Goal: Task Accomplishment & Management: Manage account settings

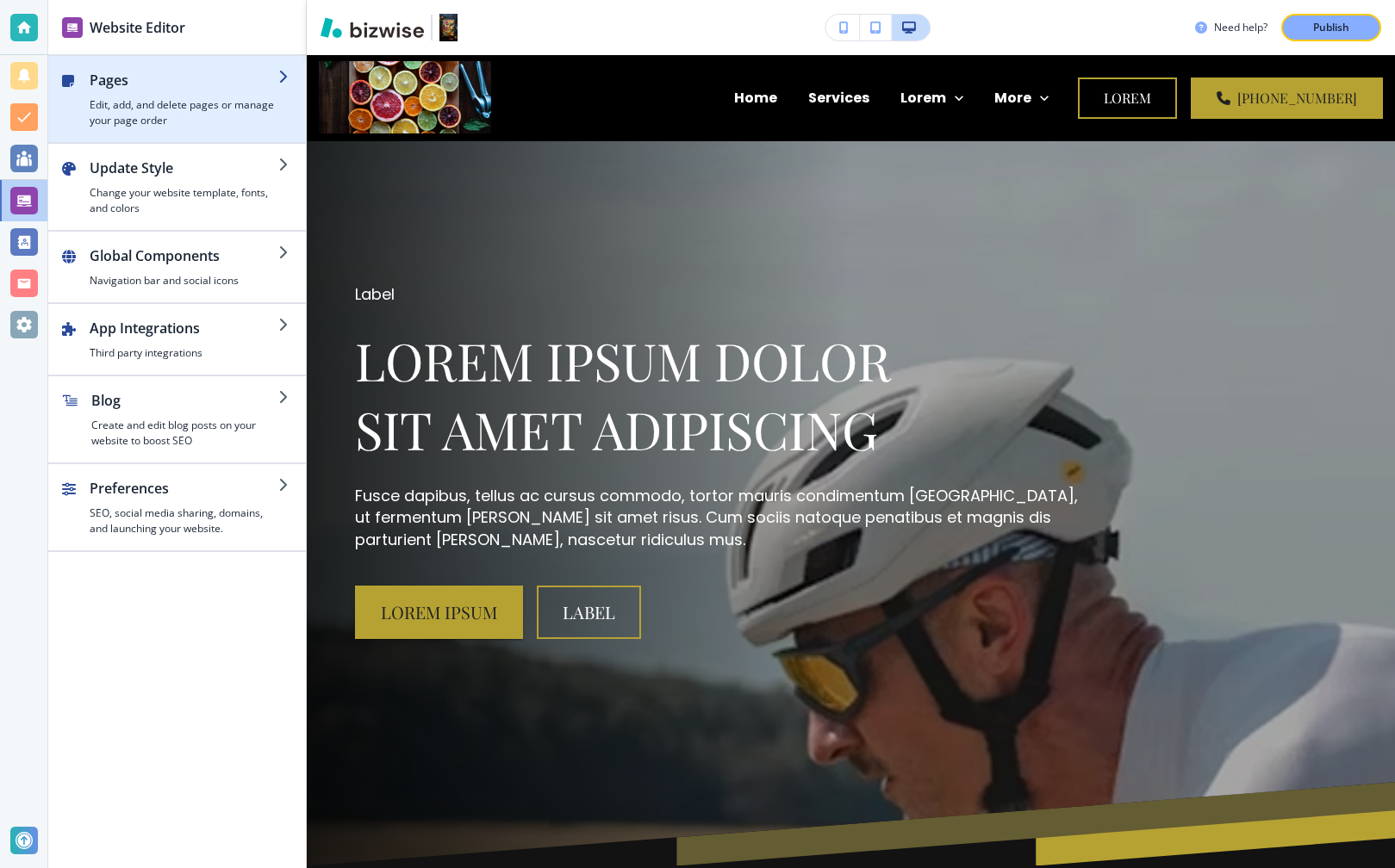
click at [247, 83] on h2 "Pages" at bounding box center [184, 80] width 189 height 21
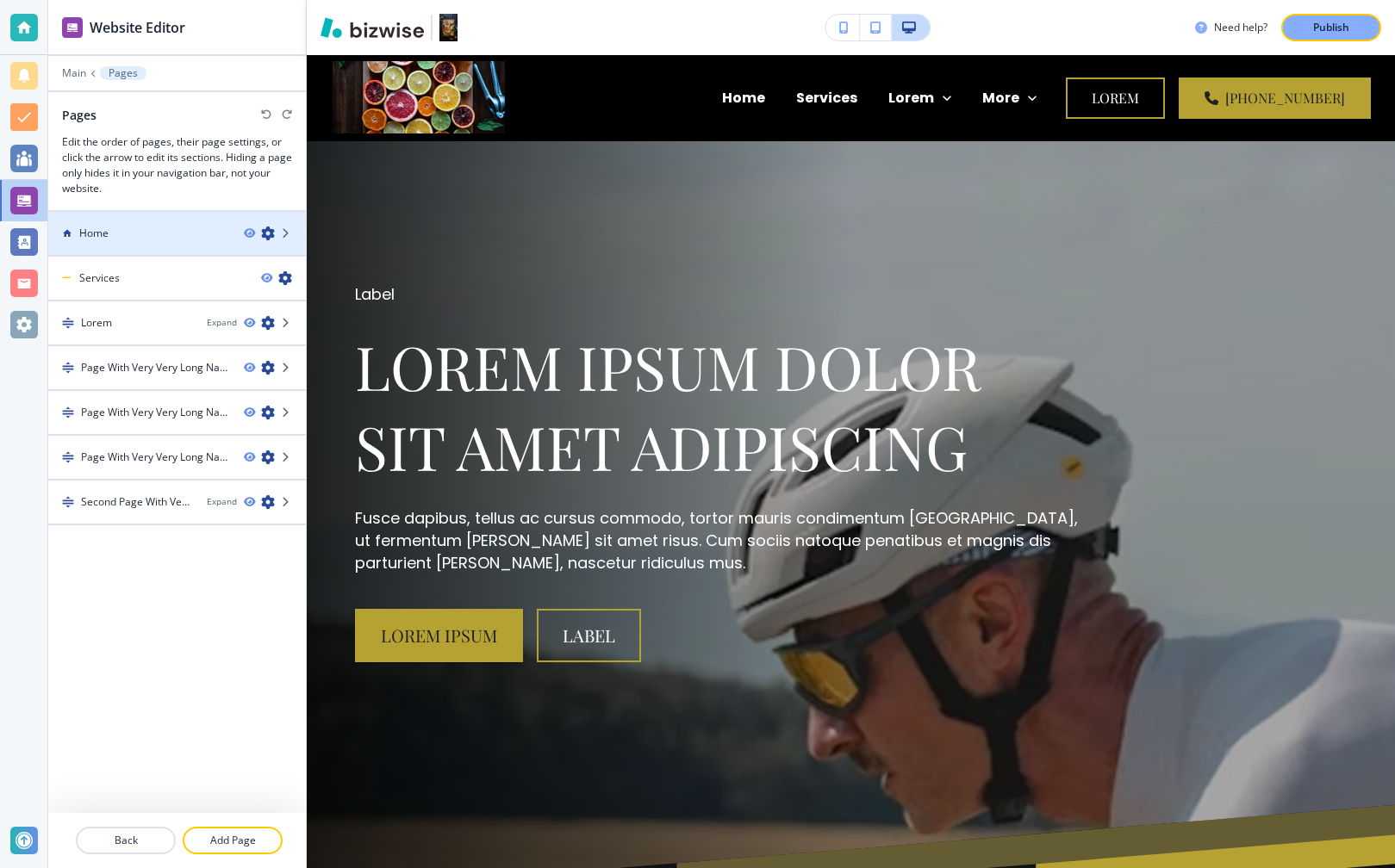
click at [106, 234] on h4 "Home" at bounding box center [94, 233] width 29 height 16
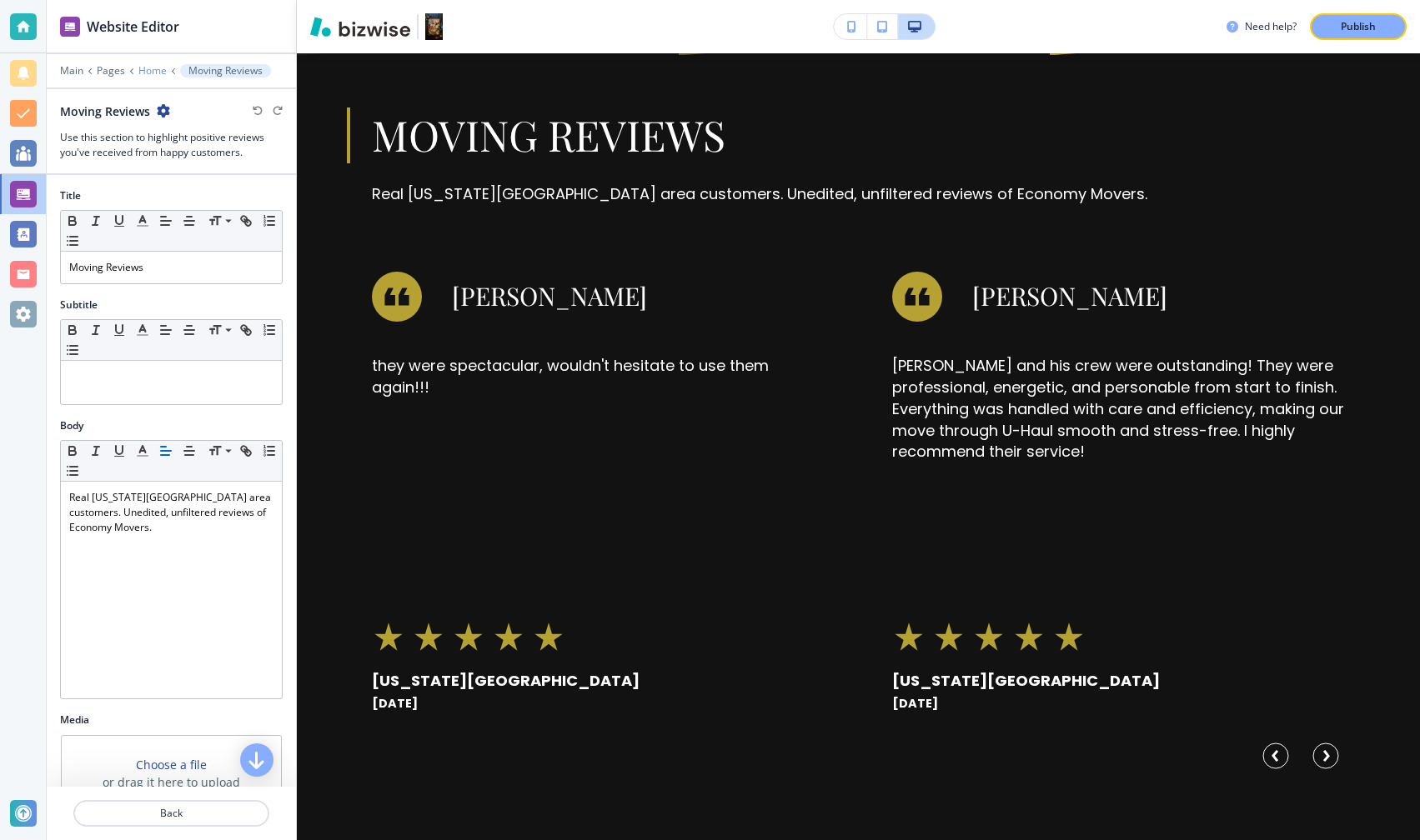
click at [147, 67] on p "Home" at bounding box center [152, 71] width 28 height 12
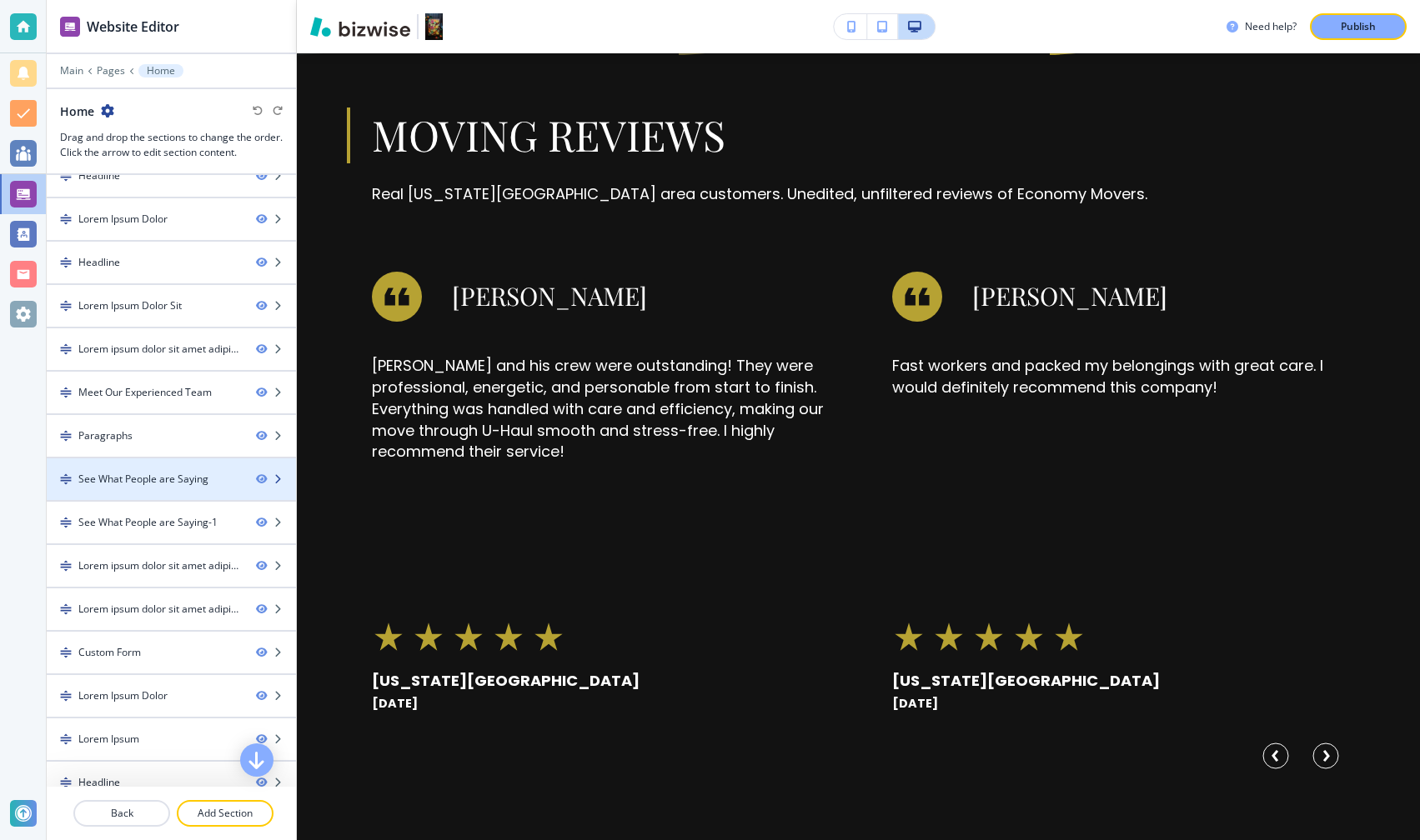
scroll to position [732, 0]
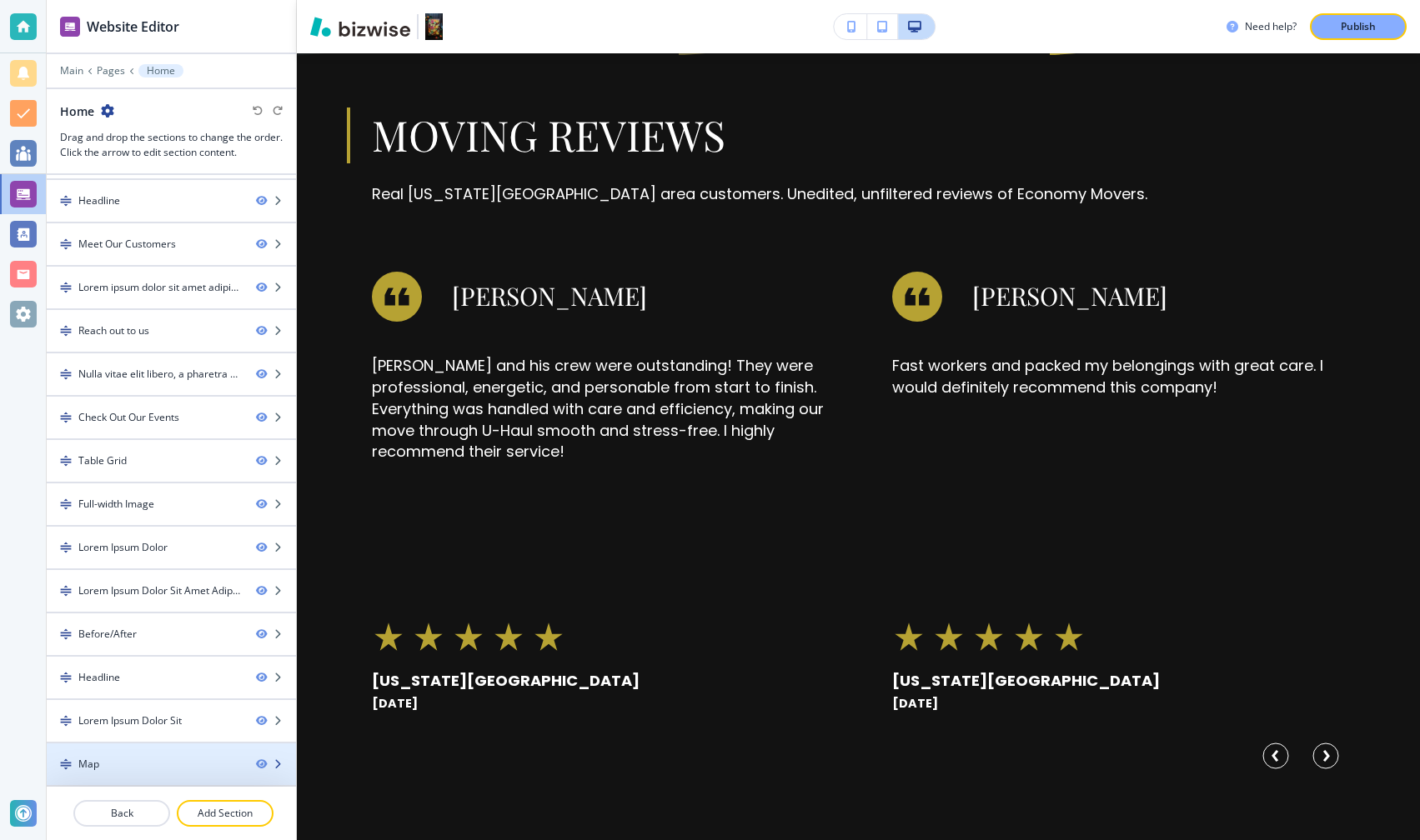
click at [107, 762] on div "Map" at bounding box center [145, 764] width 196 height 15
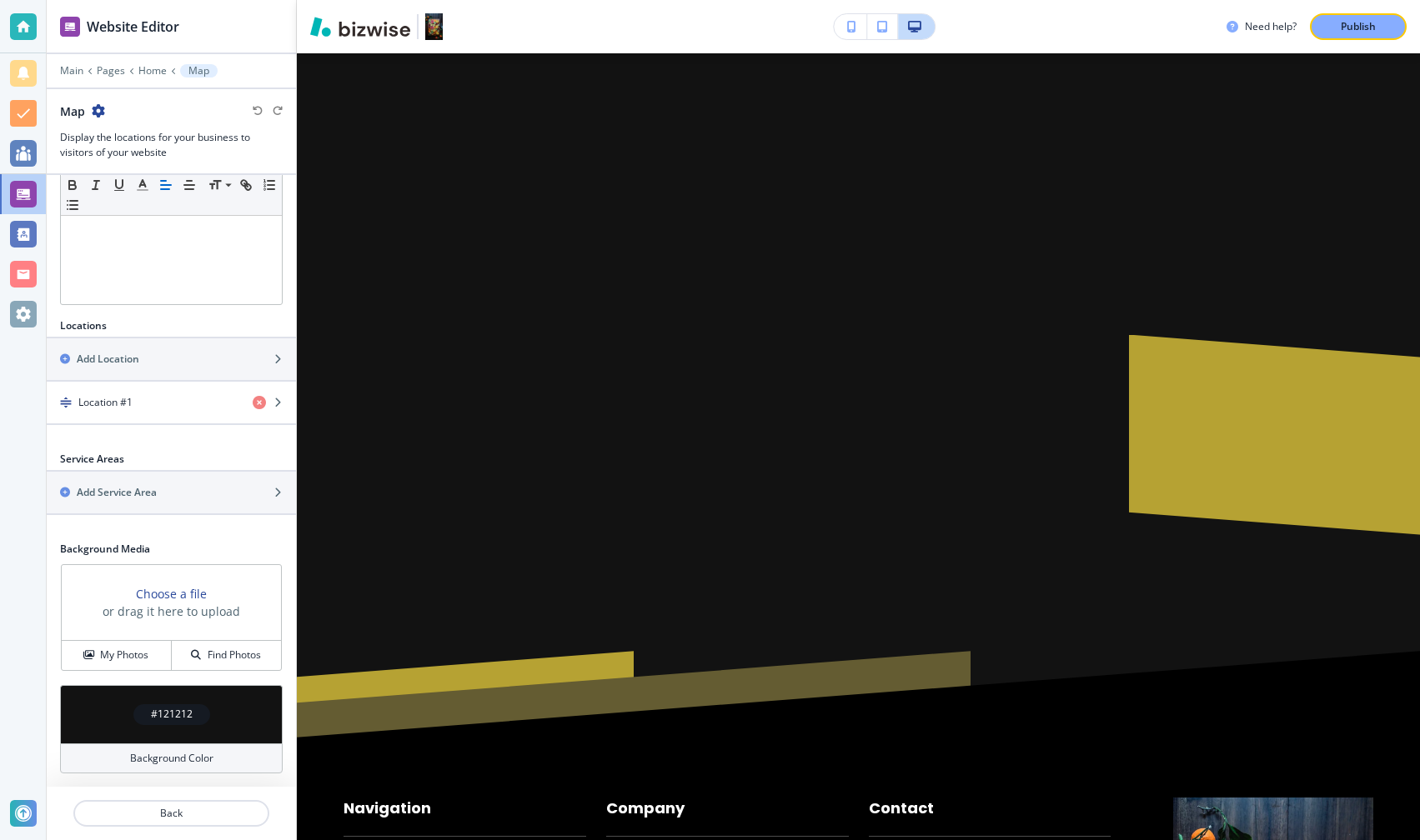
scroll to position [32540, 0]
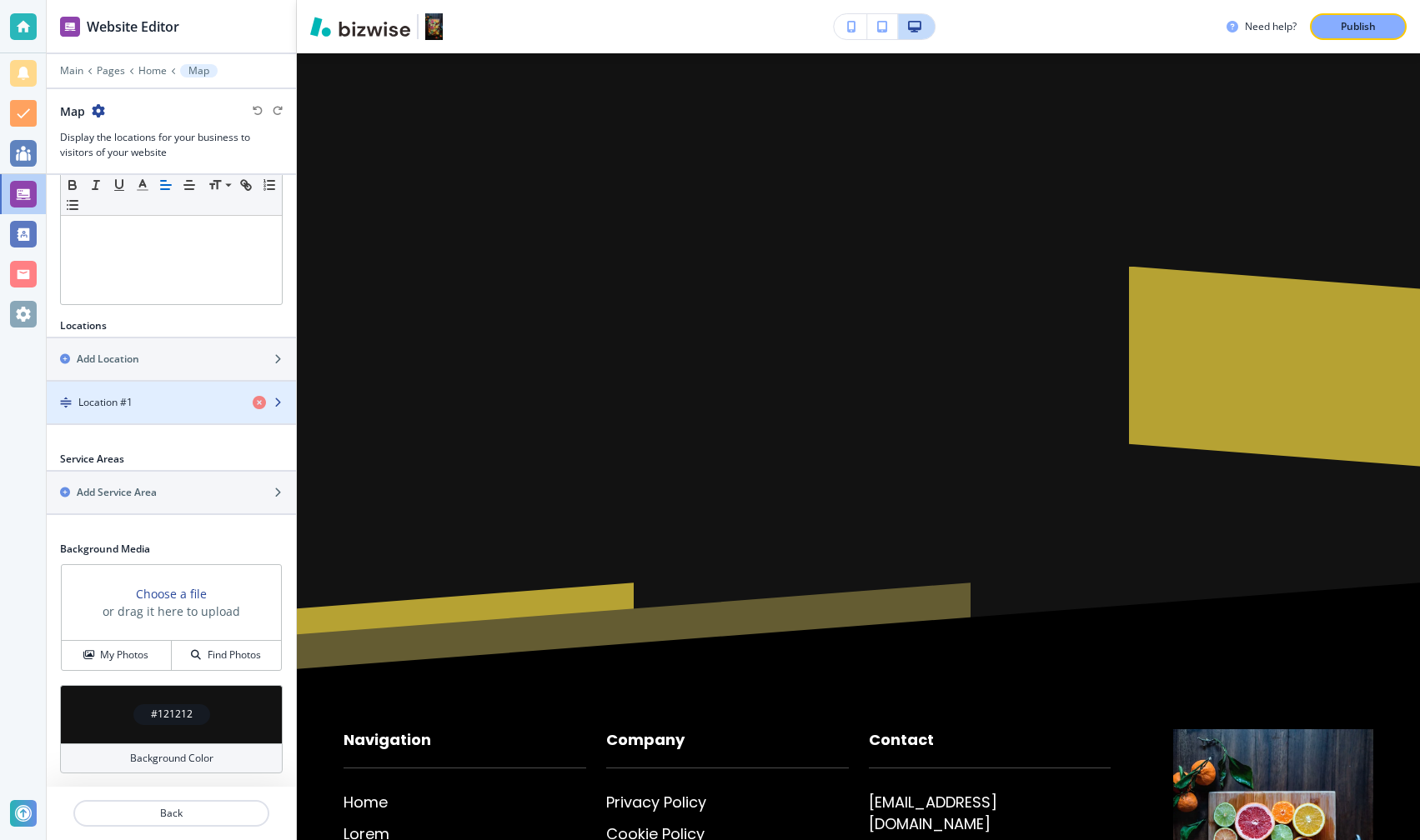
click at [109, 404] on h4 "Location #1" at bounding box center [106, 403] width 54 height 15
click at [149, 395] on div "button" at bounding box center [171, 388] width 249 height 14
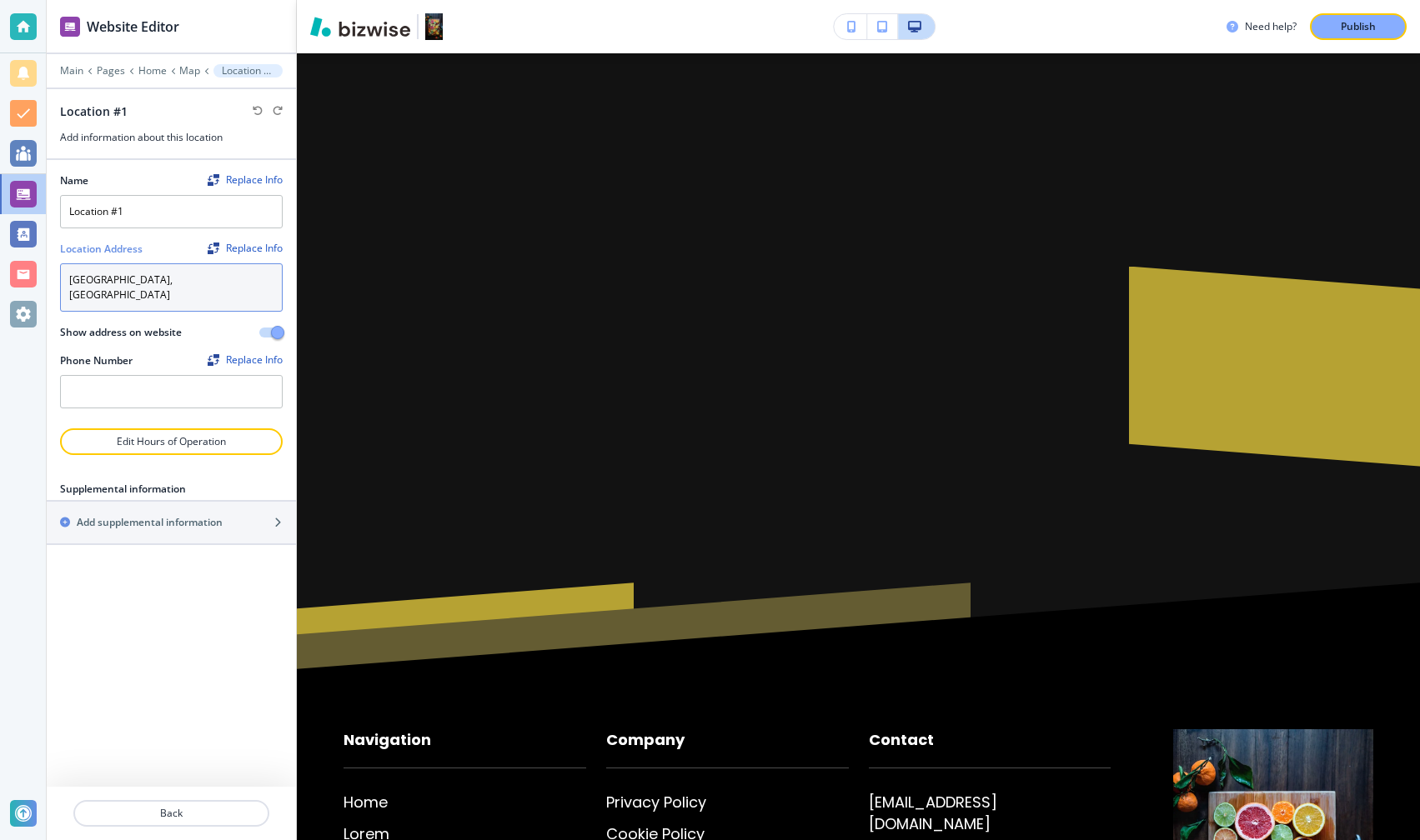
drag, startPoint x: 257, startPoint y: 280, endPoint x: 58, endPoint y: 277, distance: 199.0
click at [58, 277] on div "Name Replace Info Location #1 Location Address Replace Info [GEOGRAPHIC_DATA] S…" at bounding box center [171, 294] width 249 height 269
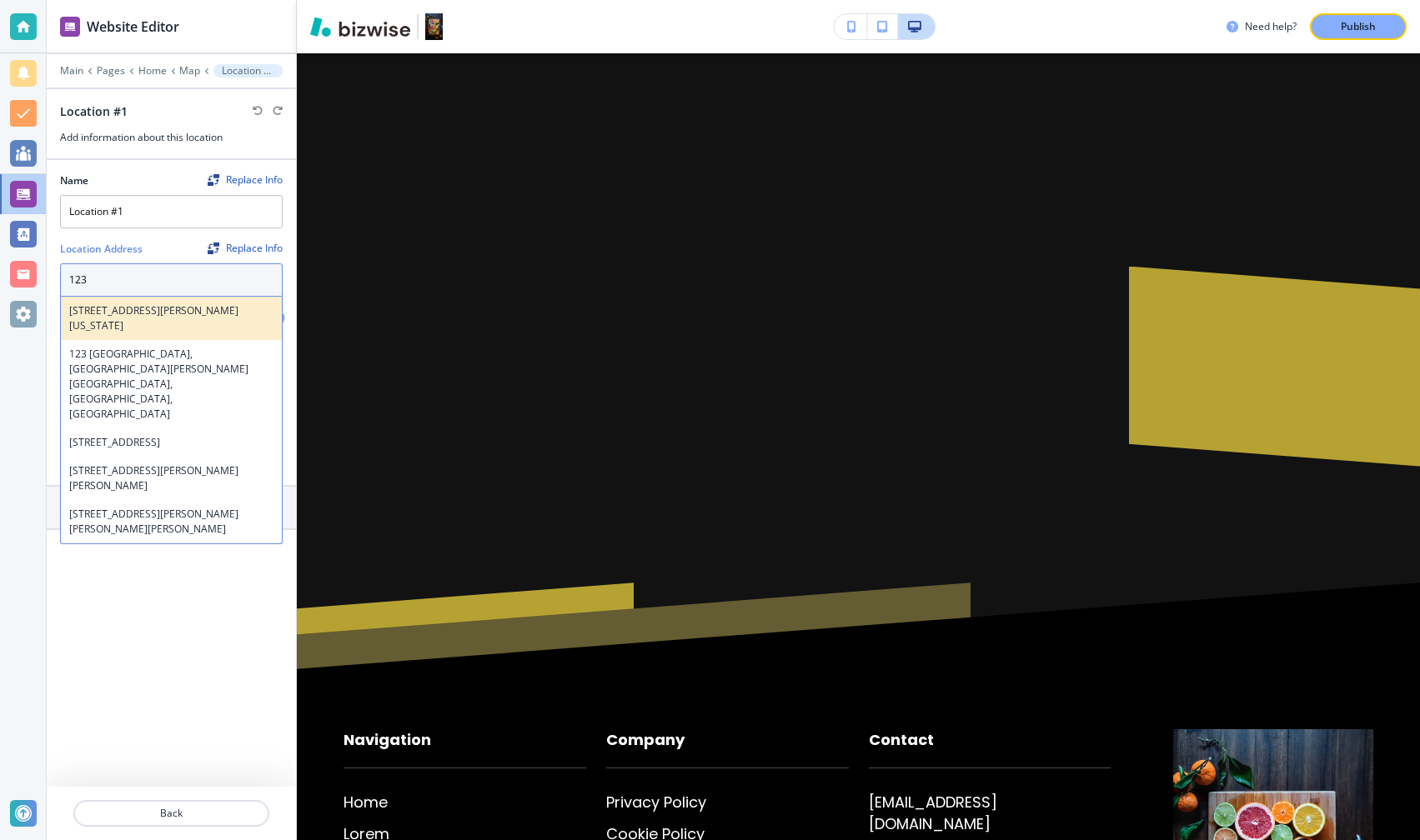
click at [203, 303] on h4 "[STREET_ADDRESS][PERSON_NAME][US_STATE]" at bounding box center [171, 318] width 205 height 30
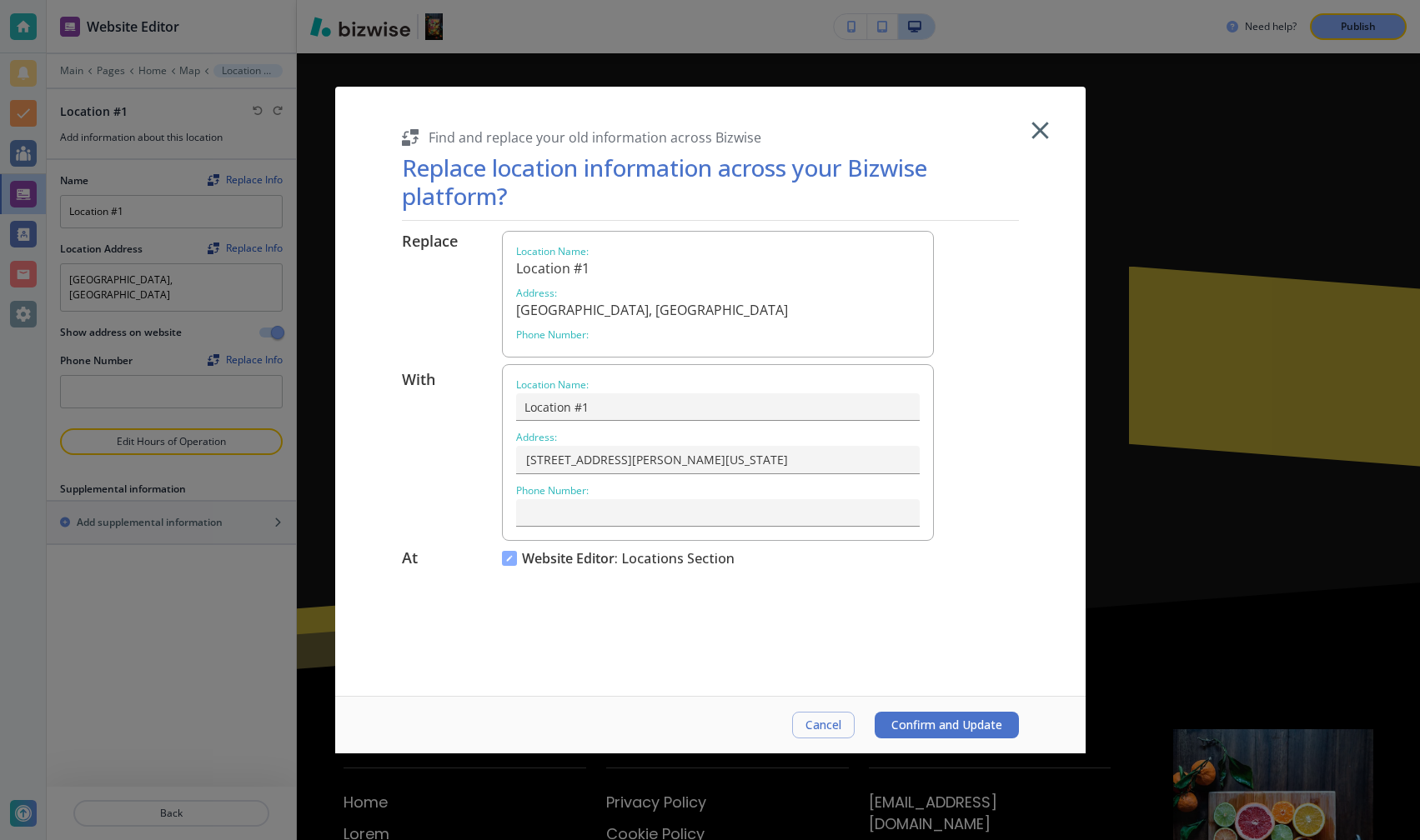
click at [920, 724] on span "Confirm and Update" at bounding box center [947, 725] width 110 height 14
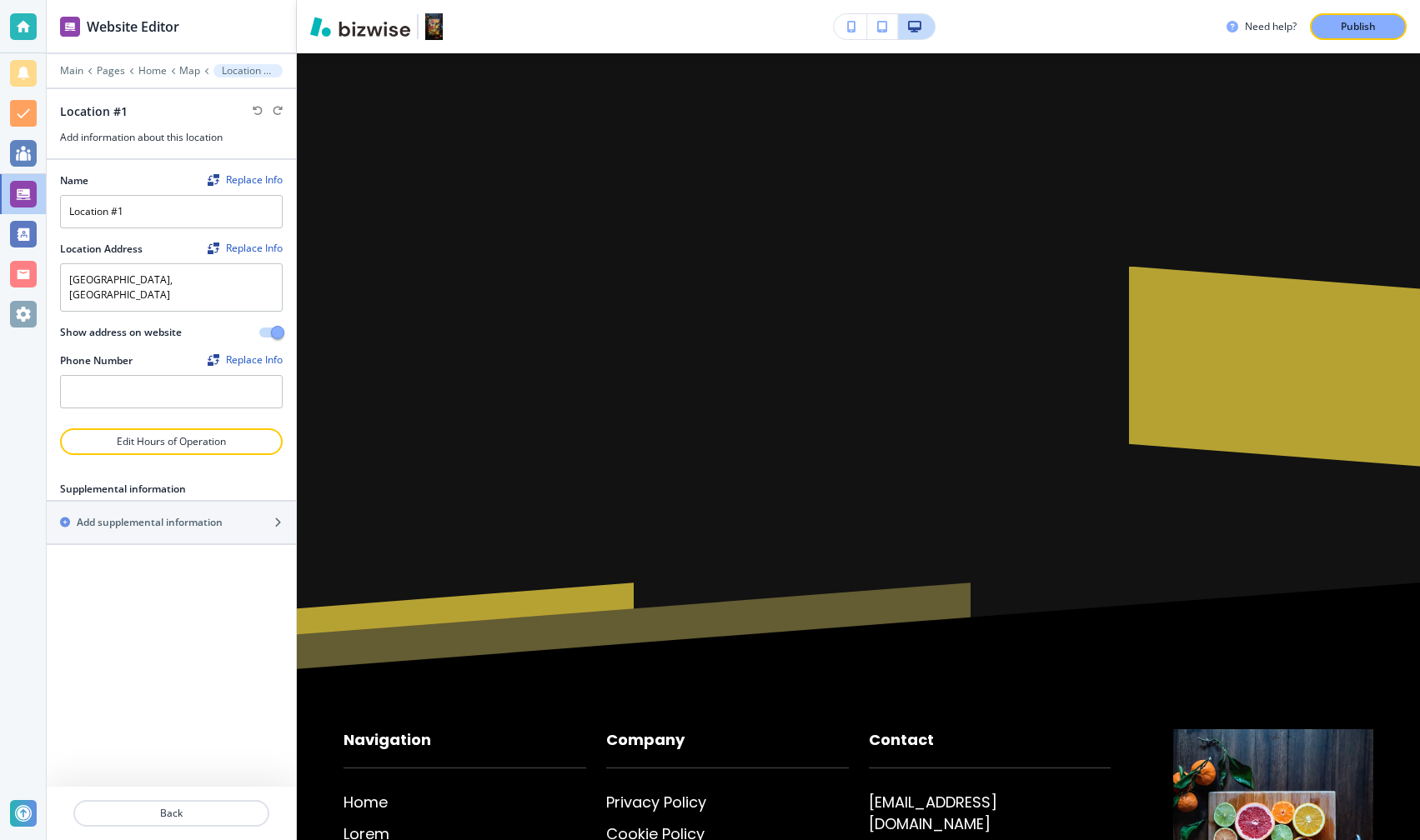
type textarea "[STREET_ADDRESS][PERSON_NAME][US_STATE]"
drag, startPoint x: 91, startPoint y: 282, endPoint x: 153, endPoint y: 278, distance: 62.1
click at [153, 278] on textarea "[STREET_ADDRESS][PERSON_NAME][US_STATE]" at bounding box center [171, 287] width 223 height 48
drag, startPoint x: 256, startPoint y: 280, endPoint x: 90, endPoint y: 281, distance: 166.0
click at [90, 281] on textarea "[STREET_ADDRESS][PERSON_NAME][US_STATE]" at bounding box center [171, 287] width 223 height 48
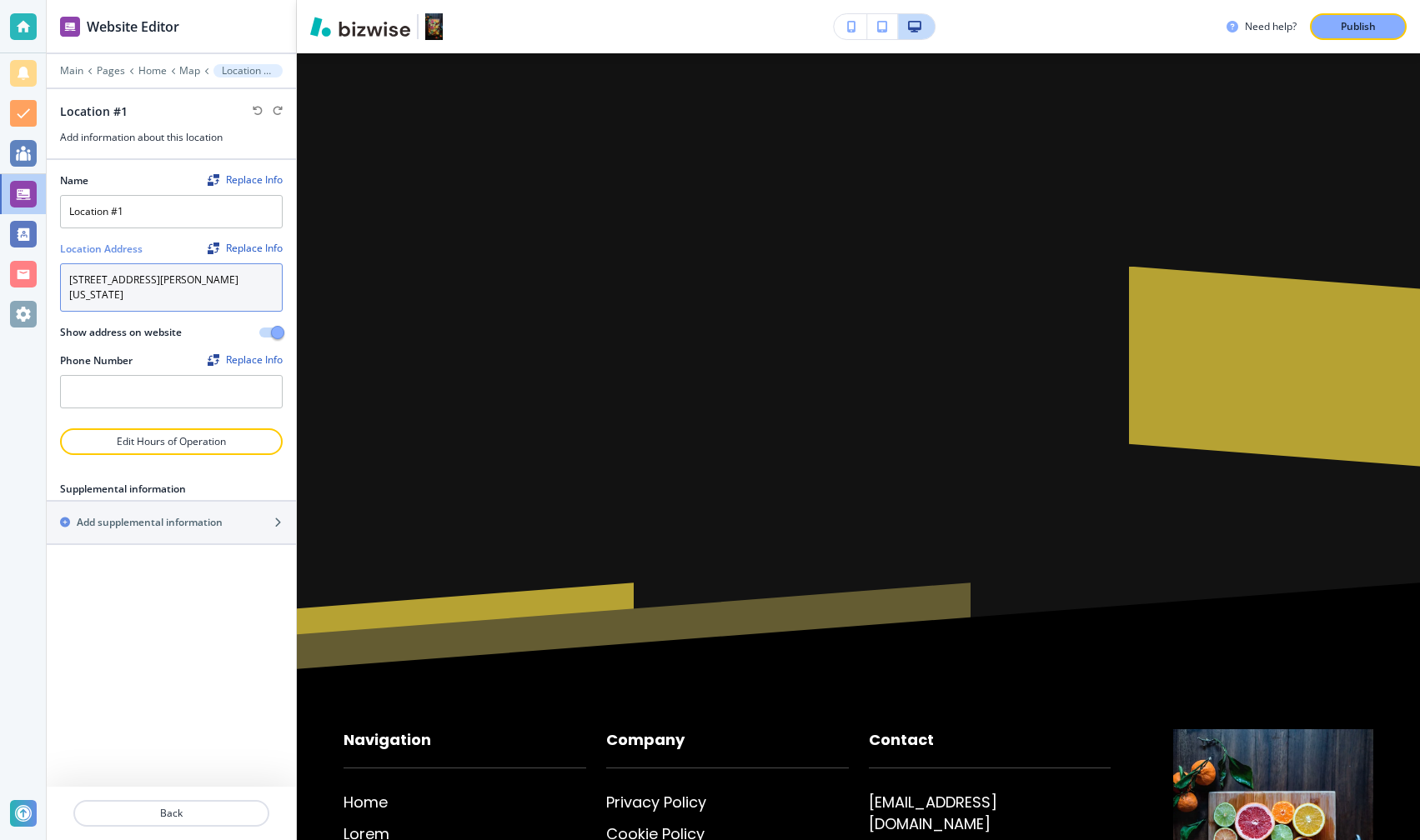
drag, startPoint x: 247, startPoint y: 278, endPoint x: 96, endPoint y: 268, distance: 151.3
click at [96, 268] on textarea "[STREET_ADDRESS][PERSON_NAME][US_STATE]" at bounding box center [171, 287] width 223 height 48
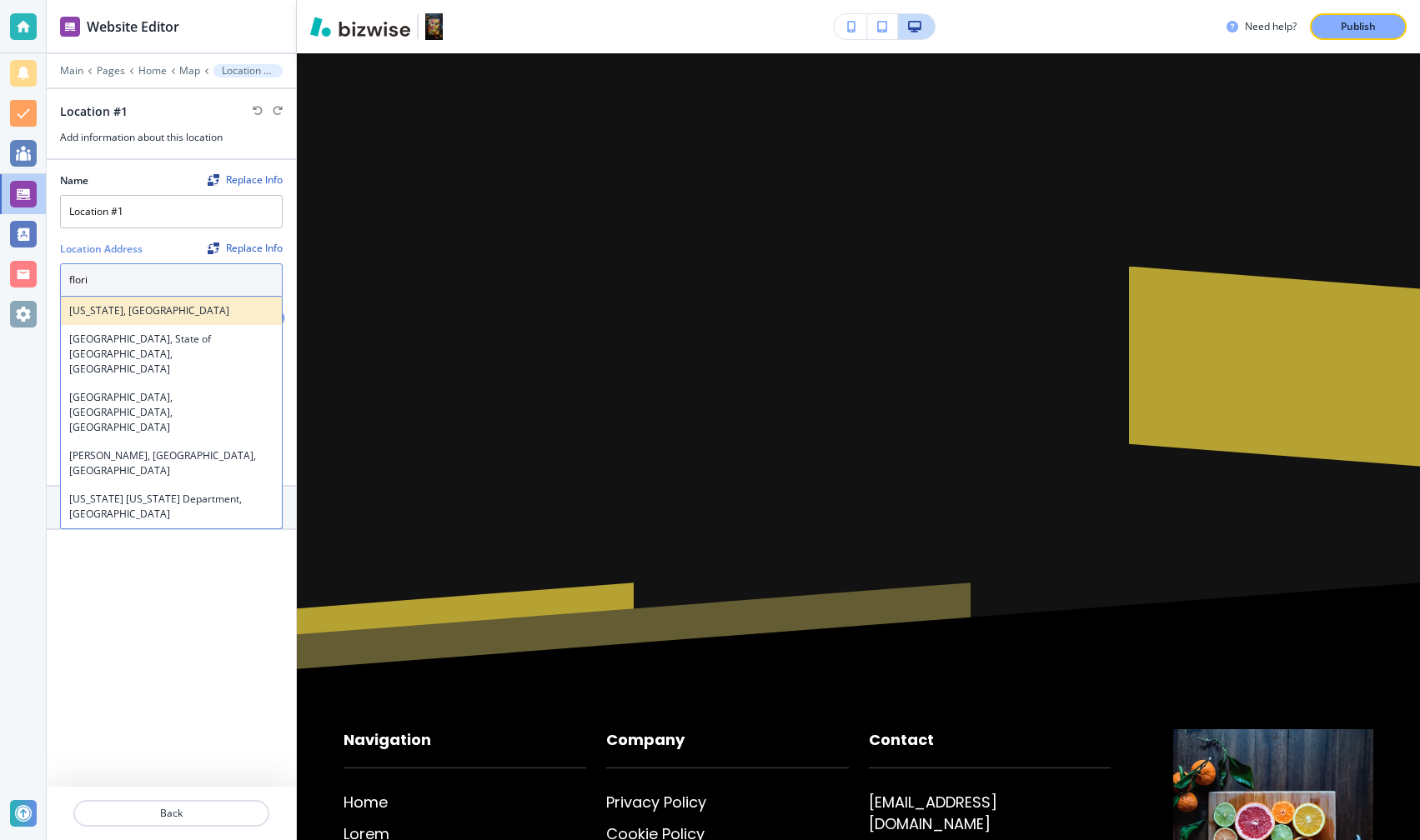
click at [108, 307] on h4 "[US_STATE], [GEOGRAPHIC_DATA]" at bounding box center [171, 310] width 205 height 15
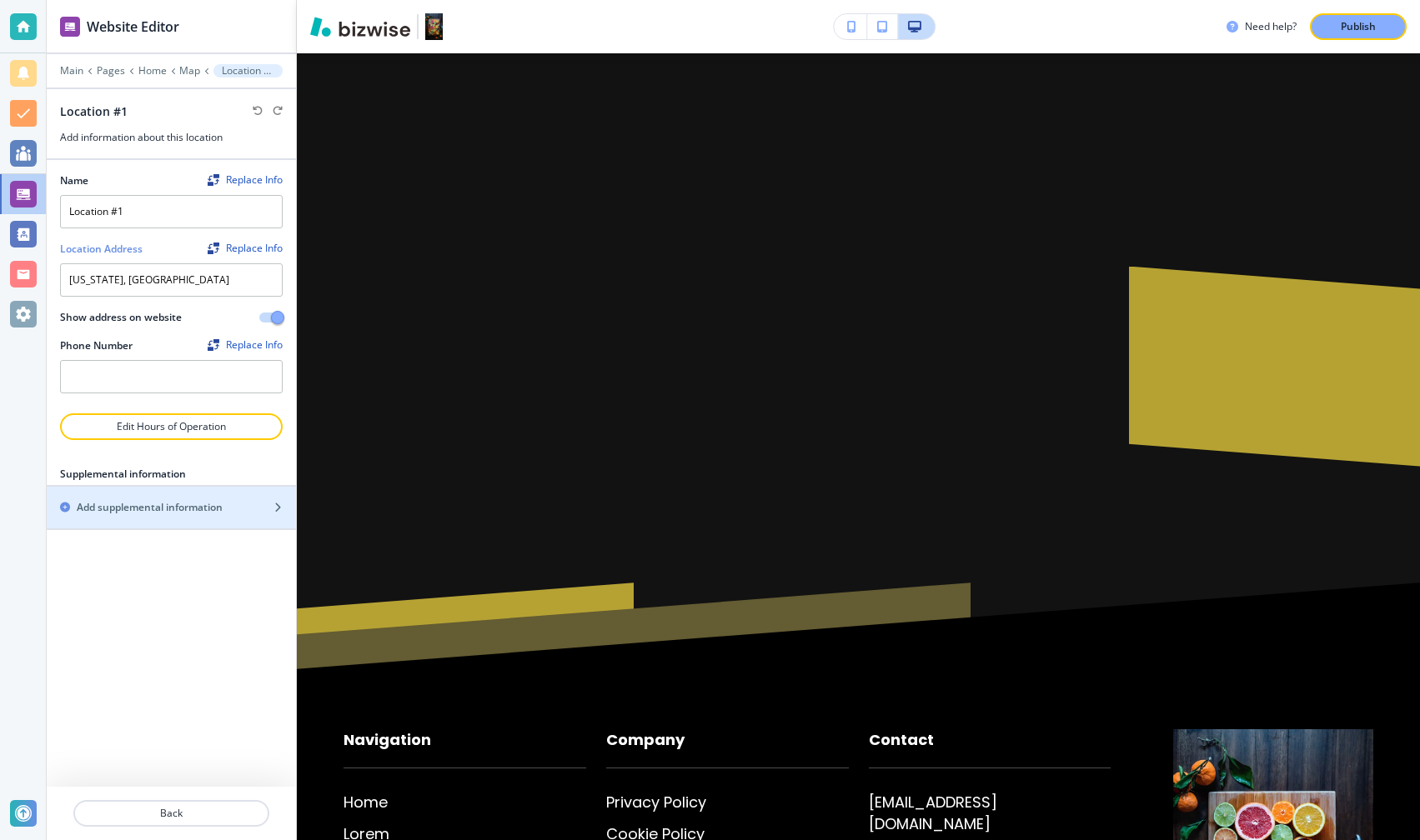
click at [197, 596] on div "Name Replace Info Location #1 Location Address Replace Info [US_STATE], [GEOGRA…" at bounding box center [171, 473] width 249 height 627
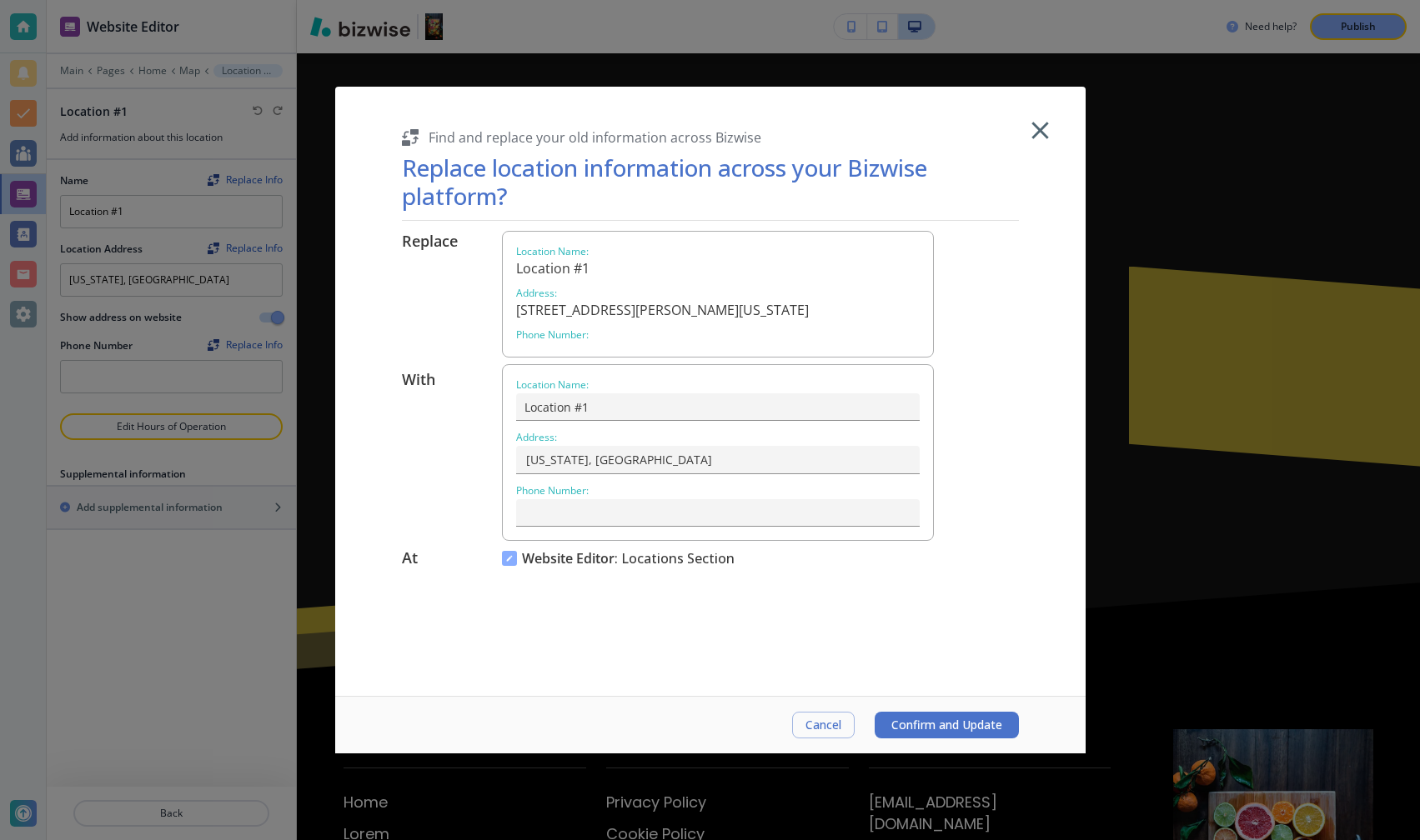
click at [468, 544] on div "Replace Location Name : Location #1 Address : [STREET_ADDRESS][PERSON_NAME][US_…" at bounding box center [711, 402] width 618 height 343
click at [987, 723] on span "Confirm and Update" at bounding box center [947, 725] width 110 height 14
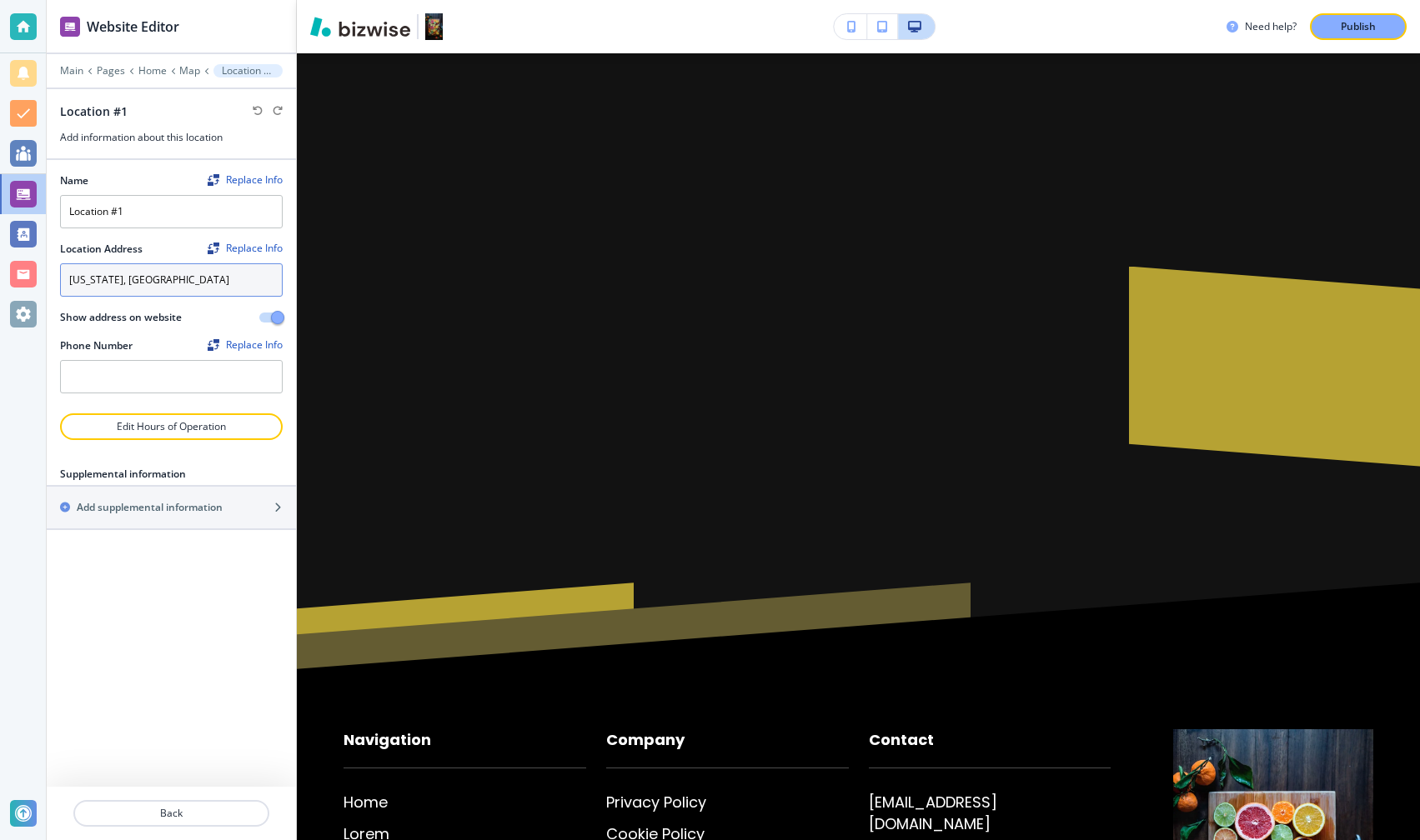
click at [140, 281] on textarea "[US_STATE], [GEOGRAPHIC_DATA]" at bounding box center [171, 280] width 223 height 33
type textarea "F"
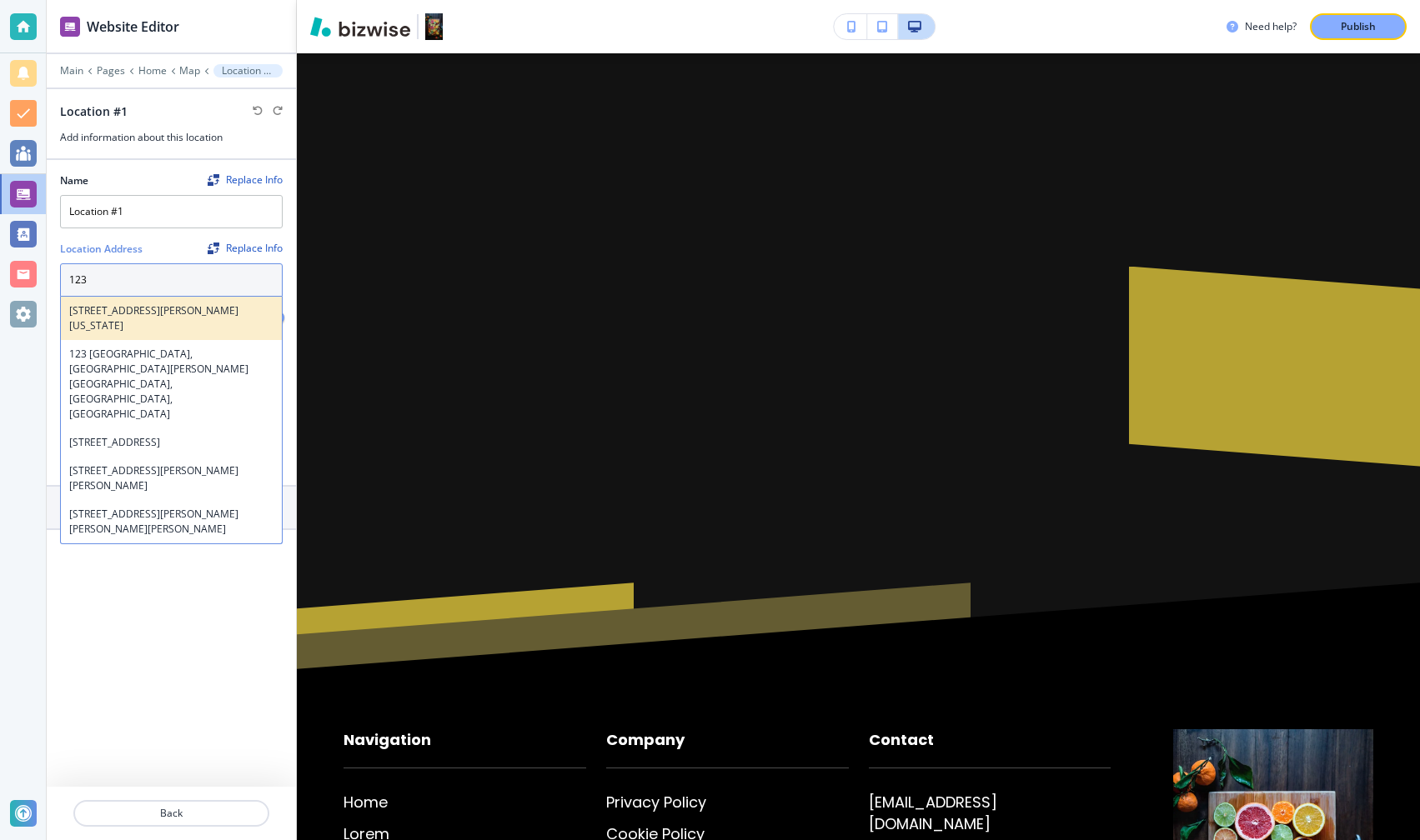
click at [123, 312] on h4 "[STREET_ADDRESS][PERSON_NAME][US_STATE]" at bounding box center [171, 318] width 205 height 30
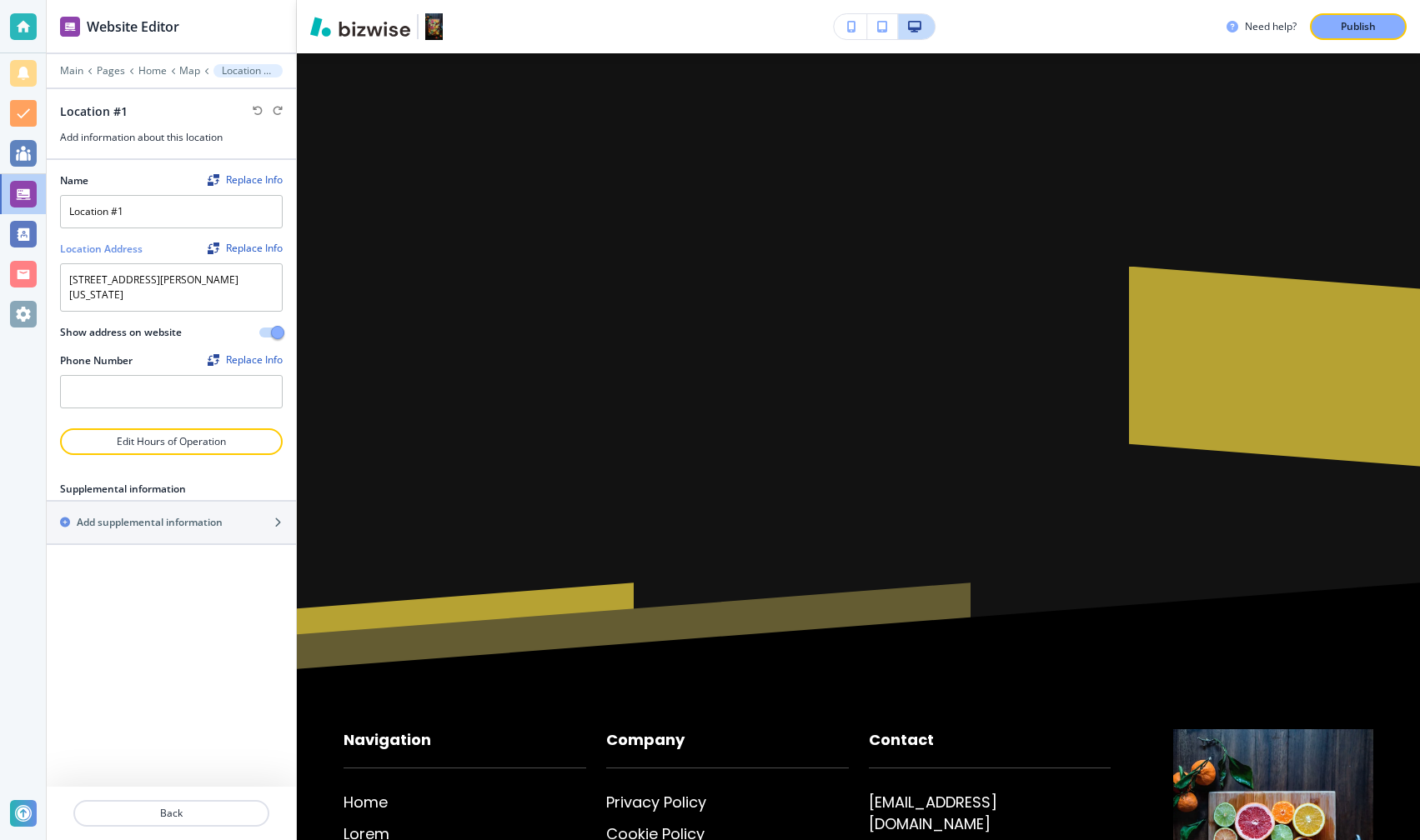
click at [247, 620] on div "Name Replace Info Location #1 Location Address Replace Info [STREET_ADDRESS][PE…" at bounding box center [171, 473] width 249 height 627
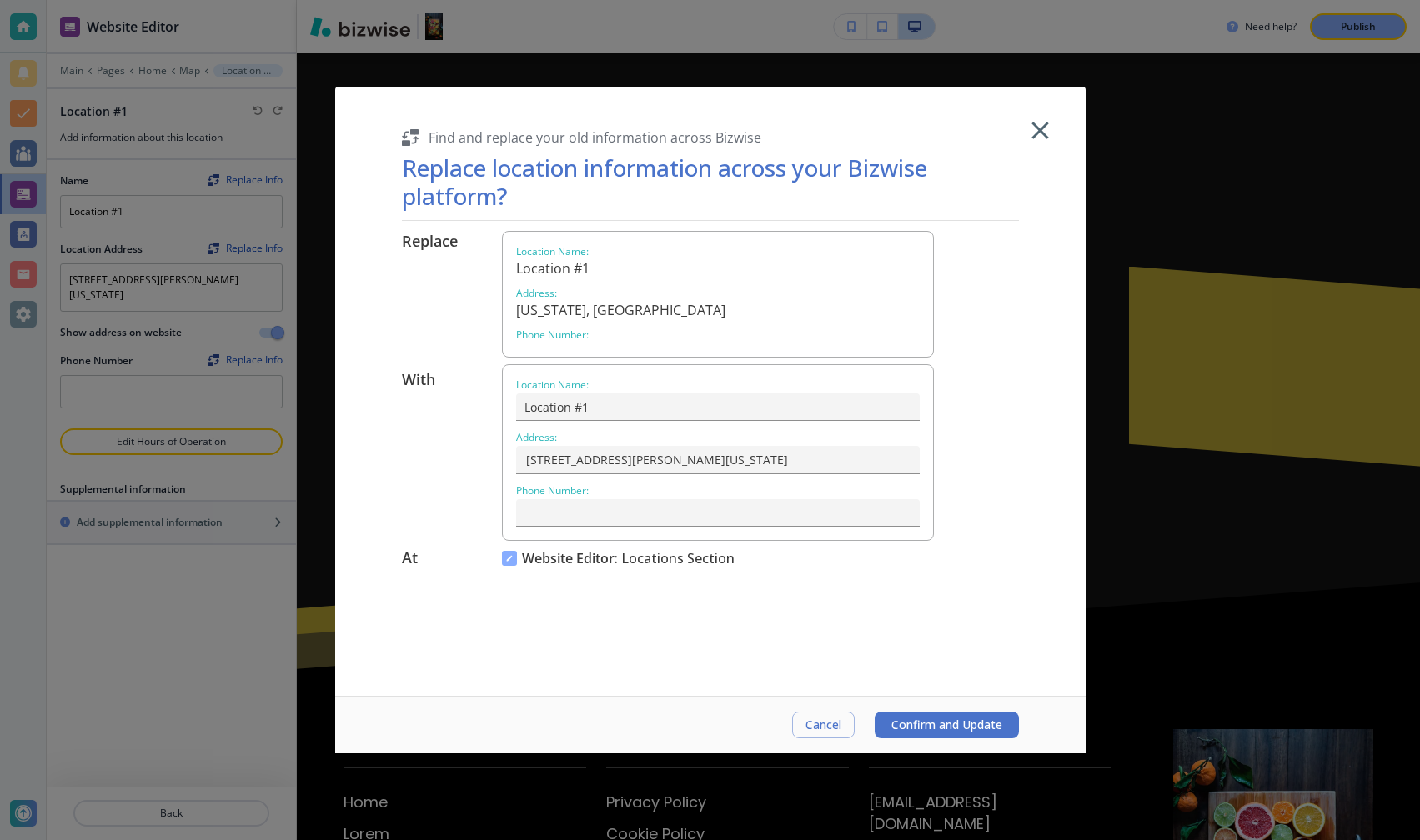
click at [948, 723] on span "Confirm and Update" at bounding box center [947, 725] width 110 height 14
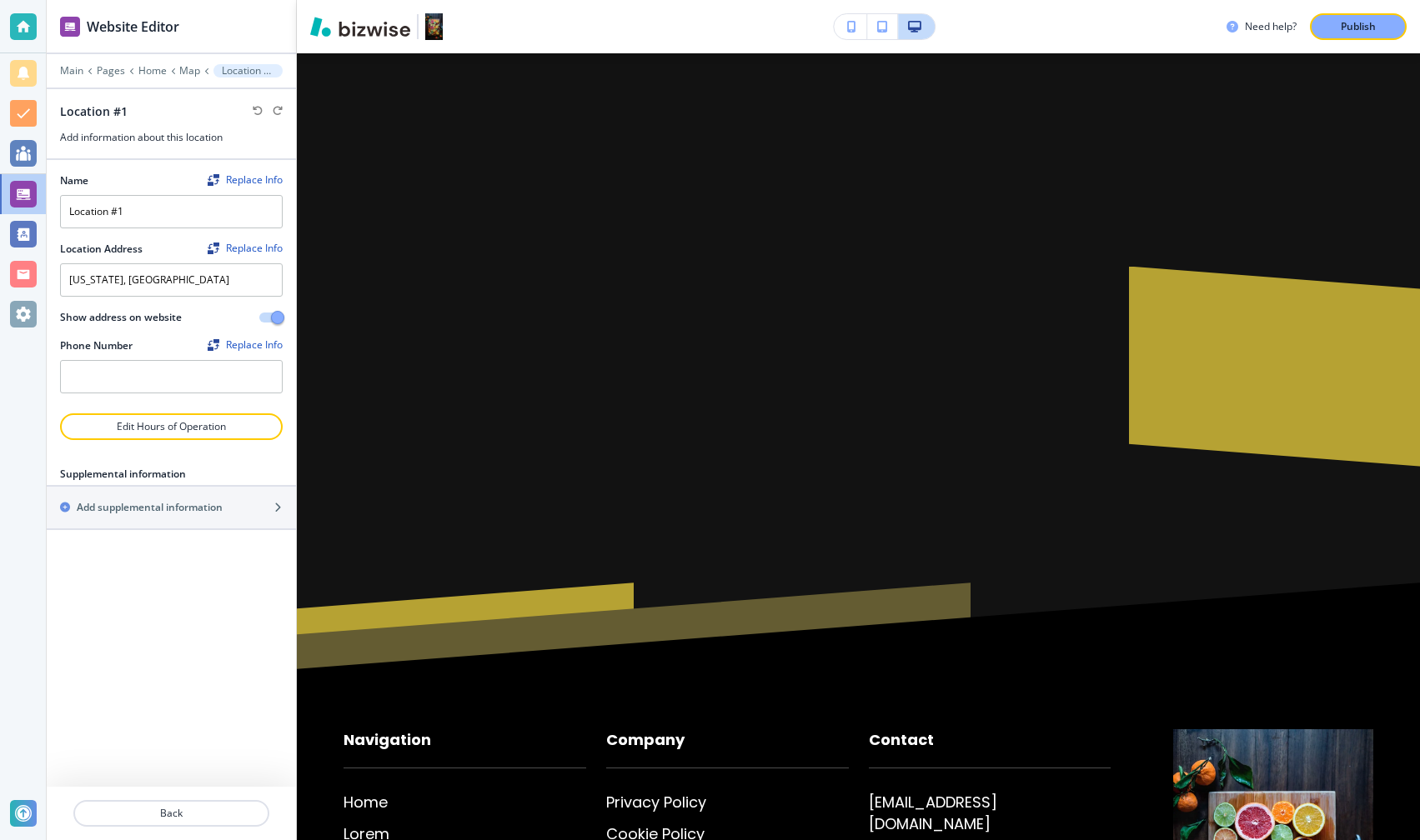
type textarea "[STREET_ADDRESS][PERSON_NAME][US_STATE]"
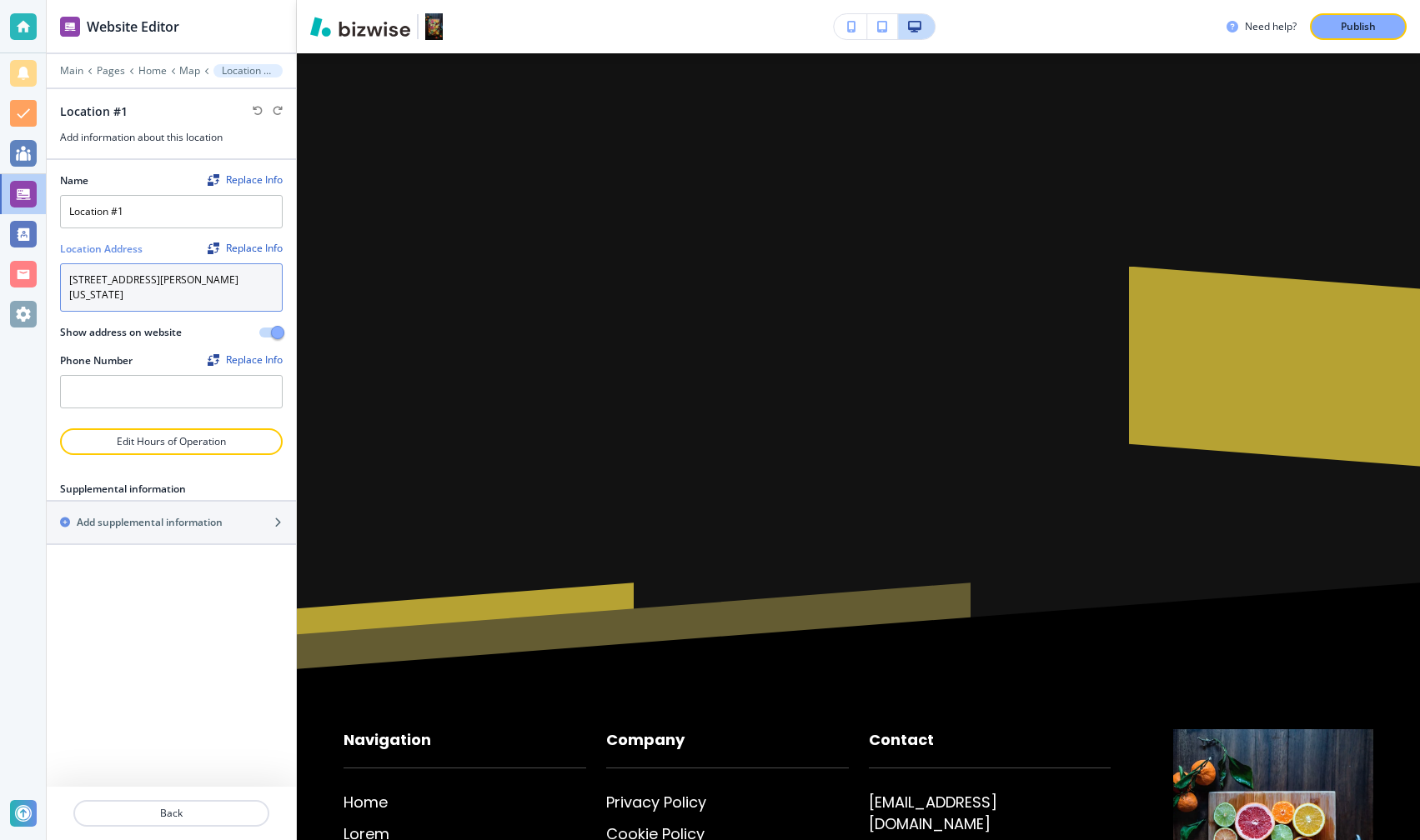
drag, startPoint x: 259, startPoint y: 280, endPoint x: 90, endPoint y: 268, distance: 169.4
click at [90, 268] on textarea "[STREET_ADDRESS][PERSON_NAME][US_STATE]" at bounding box center [171, 287] width 223 height 48
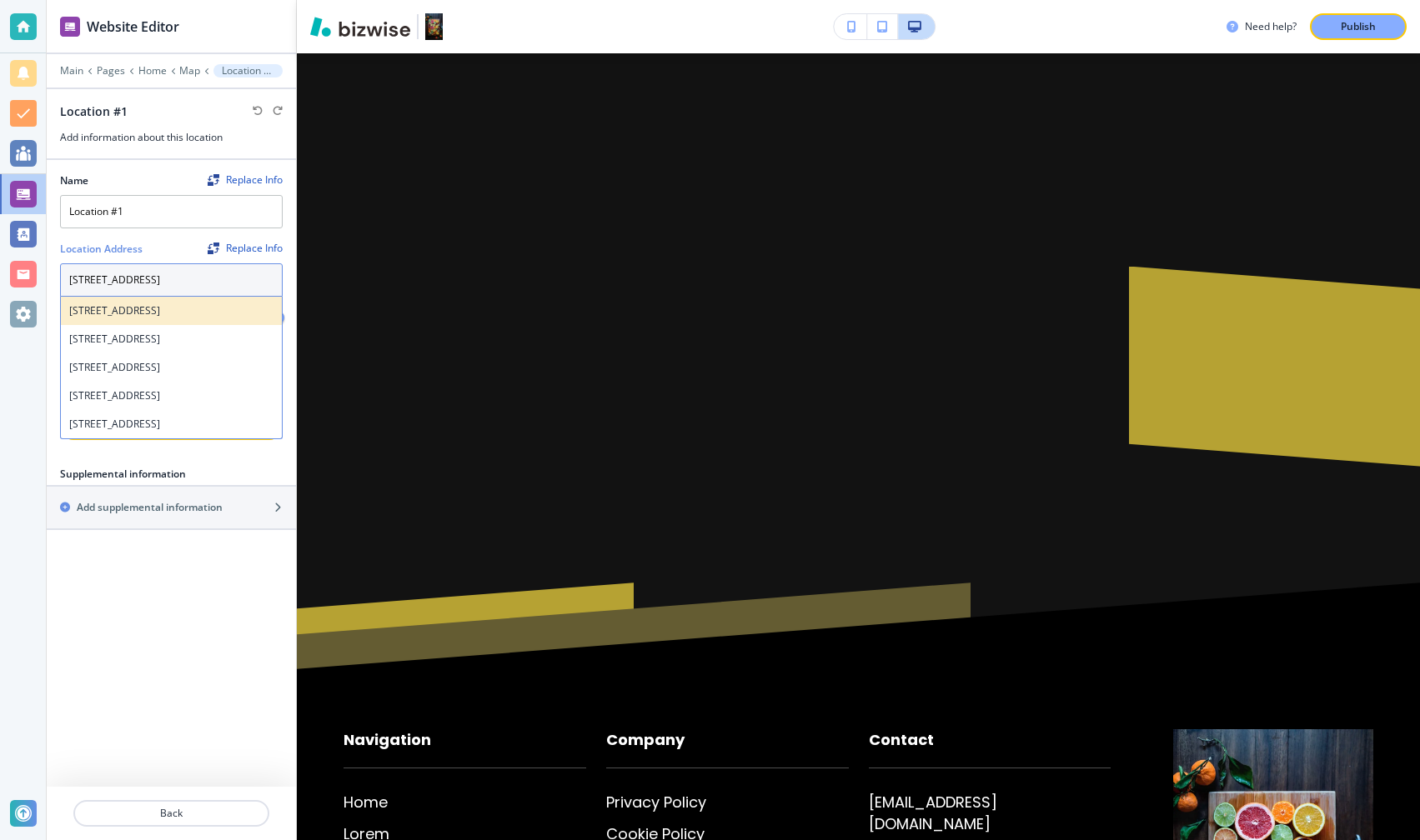
click at [116, 319] on h4 "[STREET_ADDRESS]" at bounding box center [171, 310] width 205 height 15
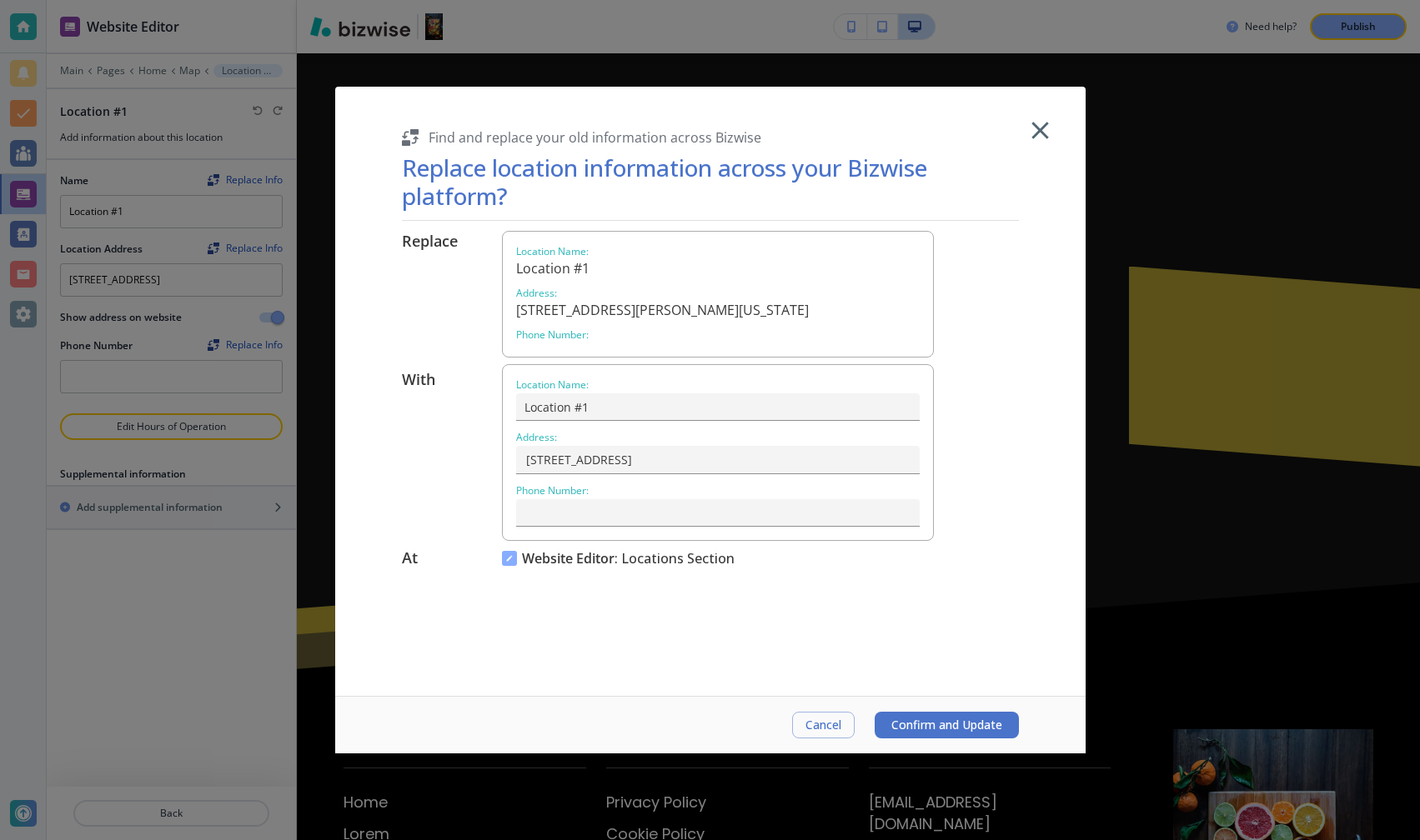
click at [960, 727] on span "Confirm and Update" at bounding box center [947, 725] width 110 height 14
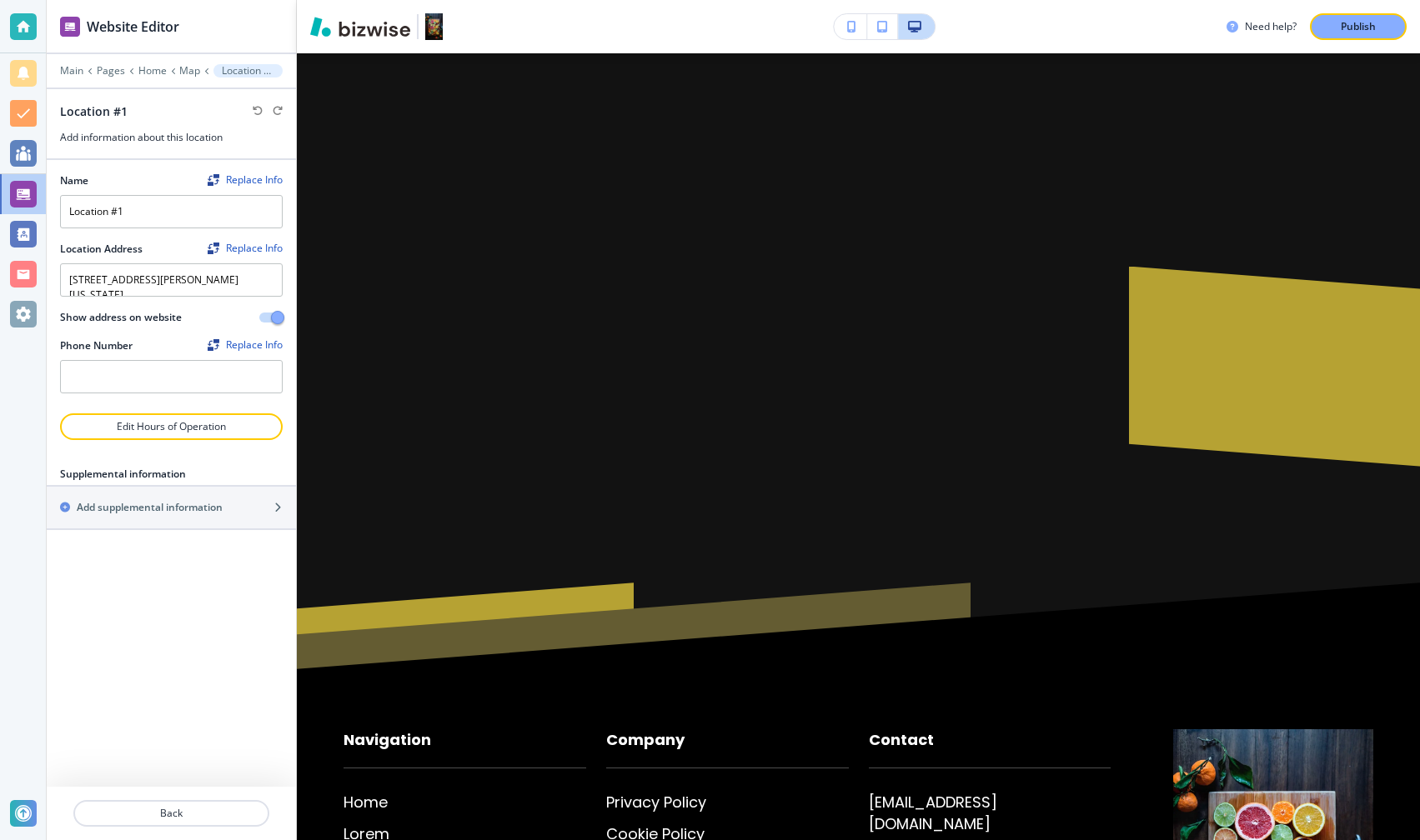
type textarea "[STREET_ADDRESS]"
